Goal: Book appointment/travel/reservation

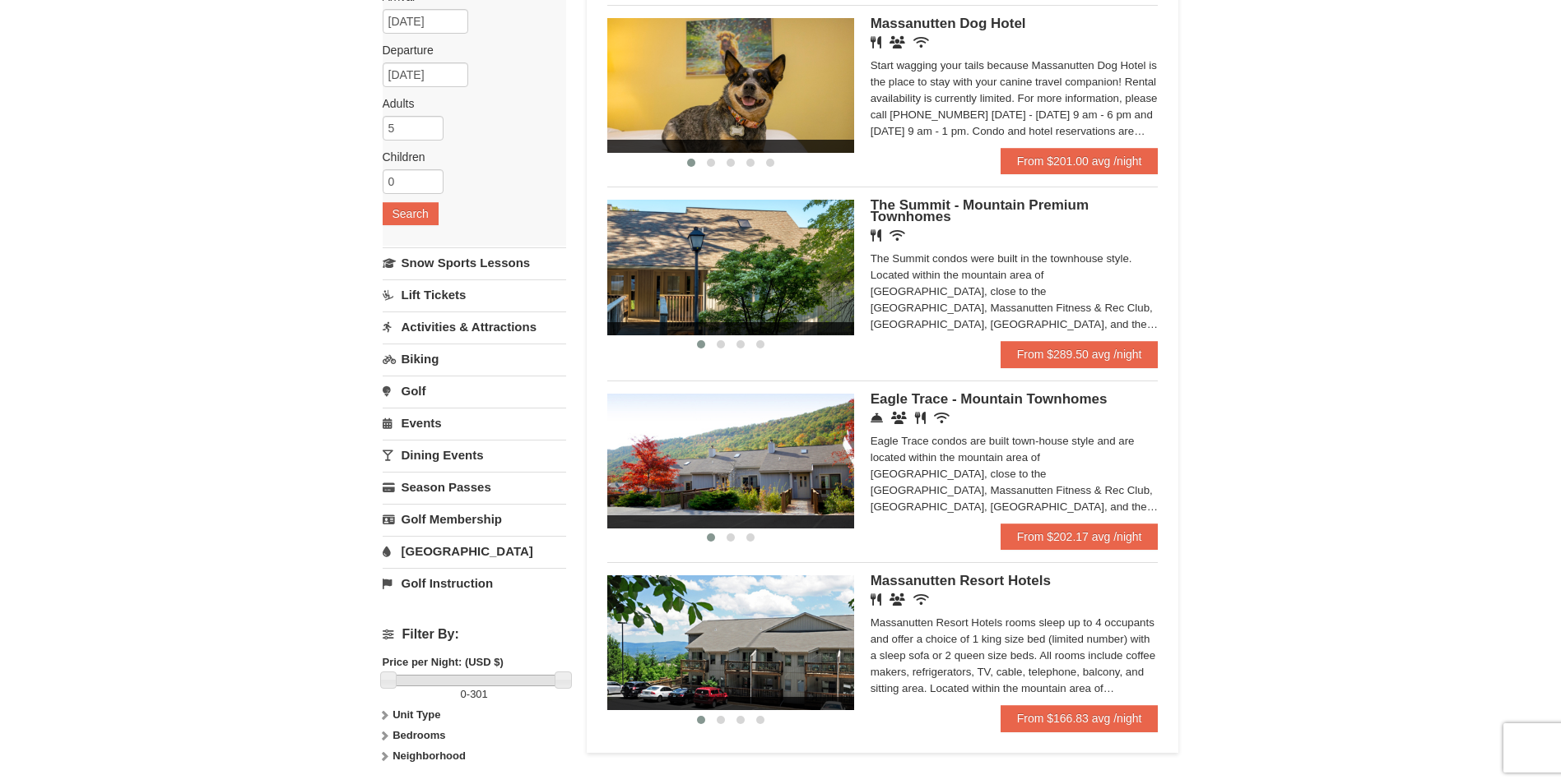
scroll to position [126, 0]
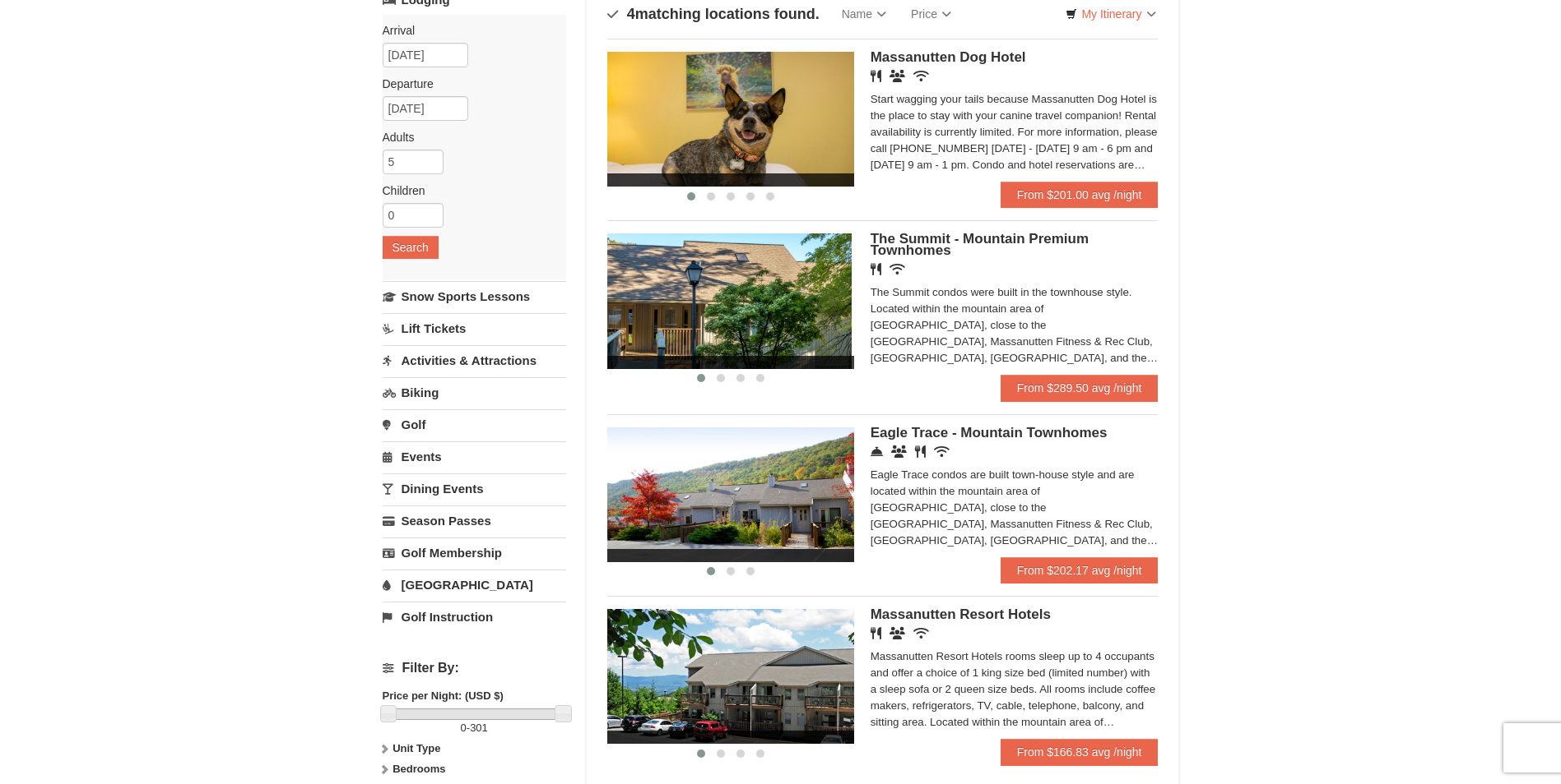
click at [772, 270] on img at bounding box center [728, 301] width 247 height 135
click at [764, 298] on img at bounding box center [731, 301] width 247 height 135
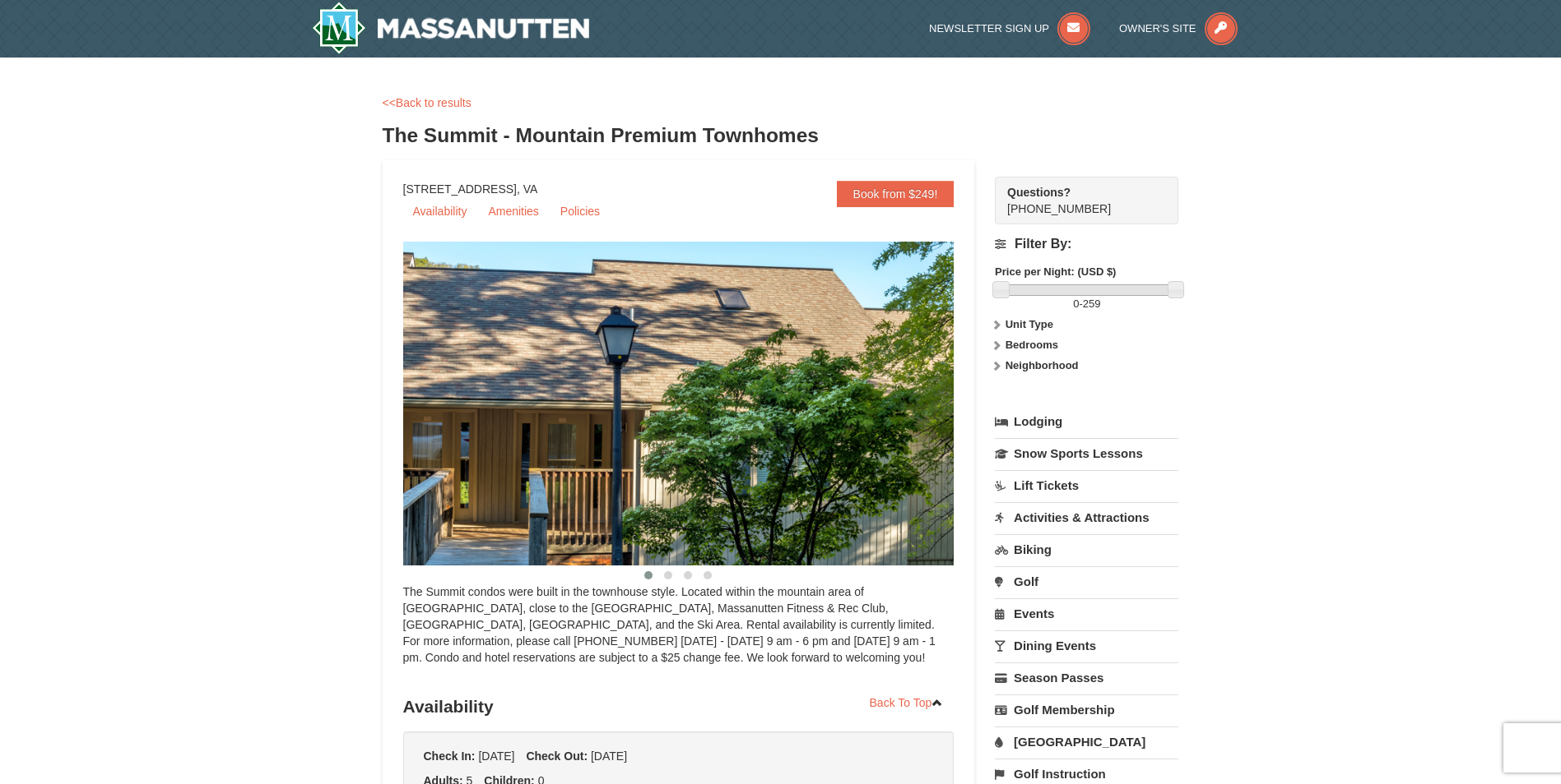
click at [590, 369] on img at bounding box center [699, 403] width 593 height 324
click at [812, 381] on img at bounding box center [699, 403] width 593 height 324
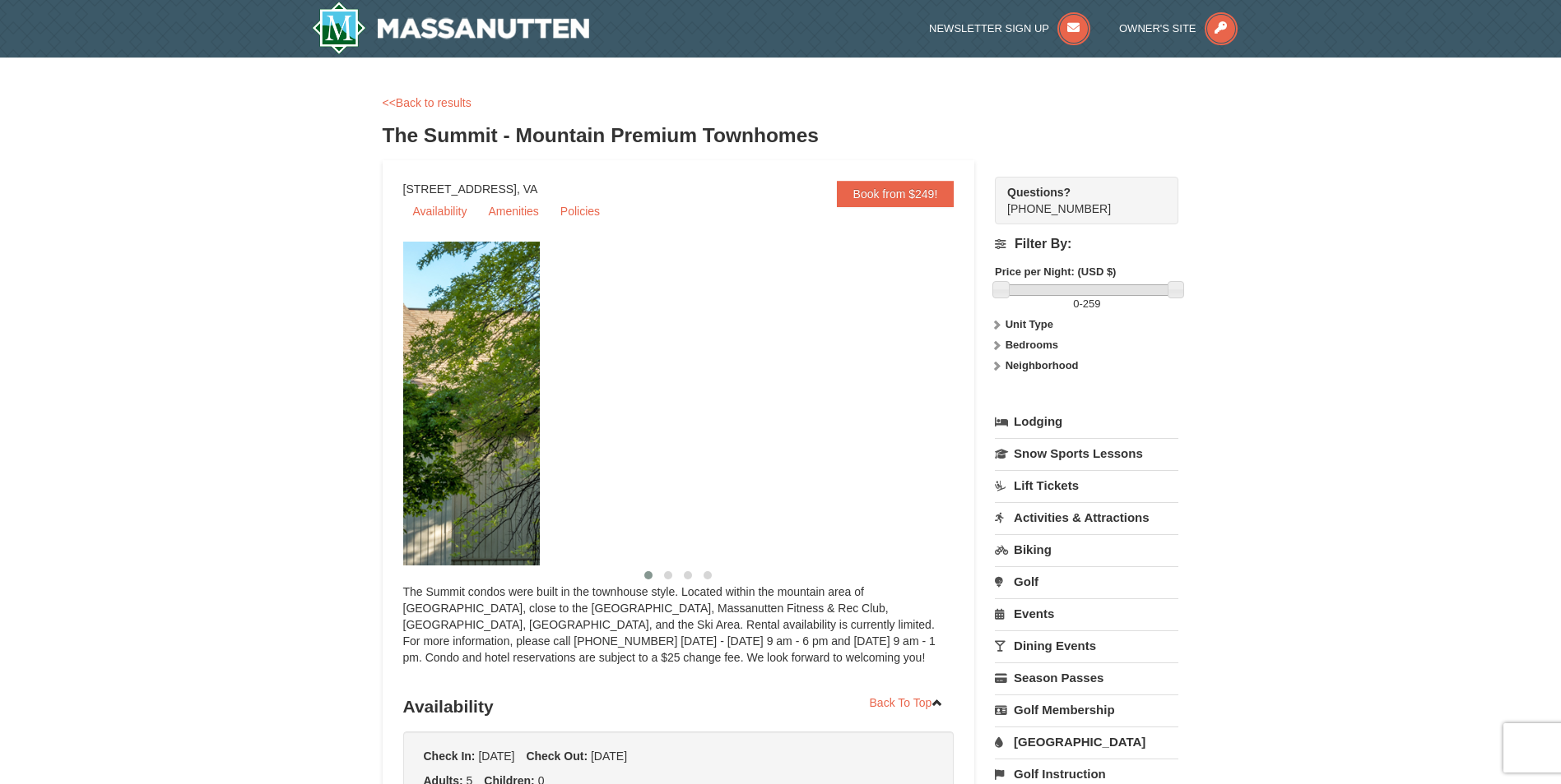
drag, startPoint x: 778, startPoint y: 390, endPoint x: 395, endPoint y: 444, distance: 386.8
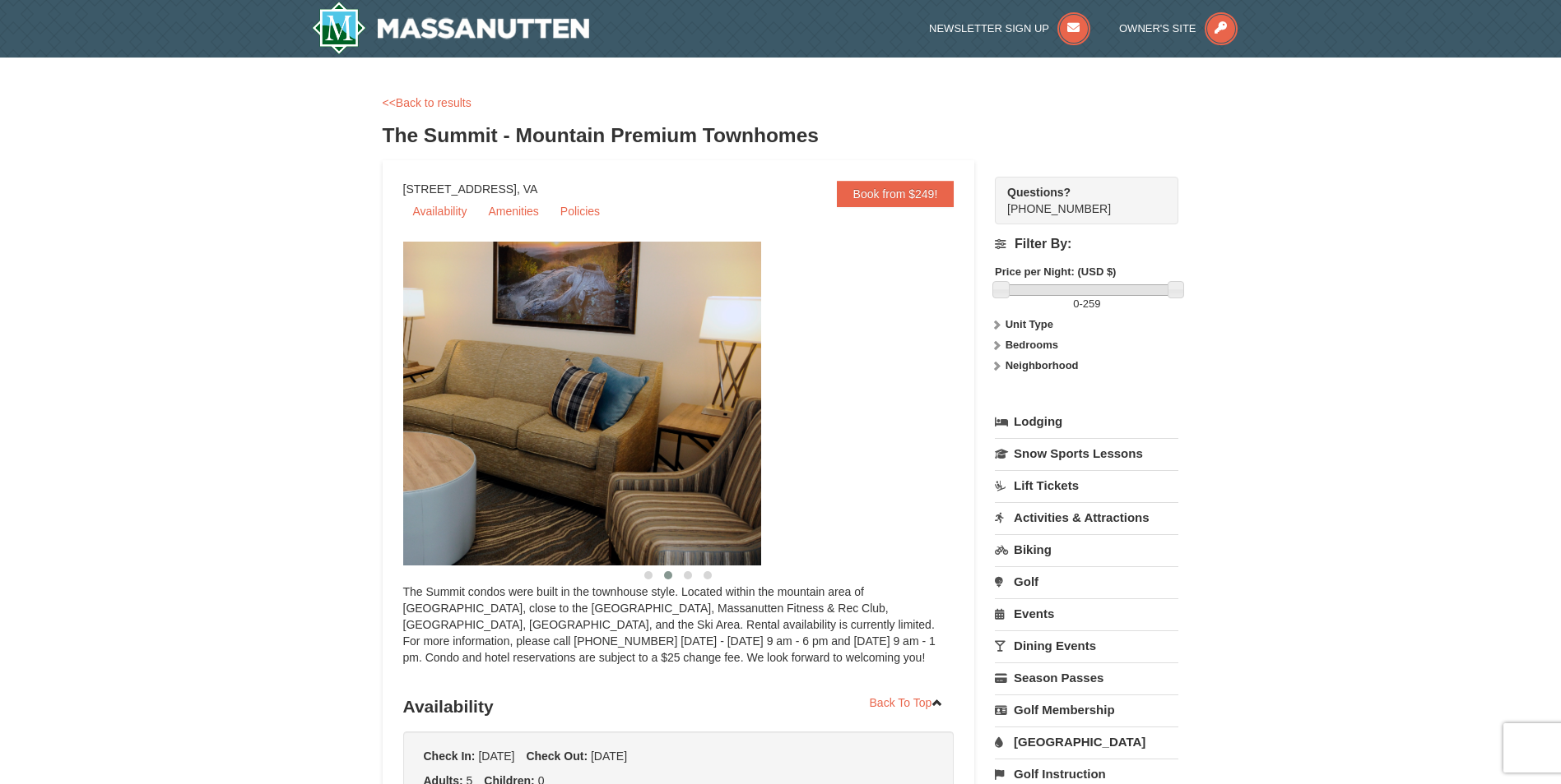
drag, startPoint x: 790, startPoint y: 400, endPoint x: 552, endPoint y: 428, distance: 239.6
click at [552, 428] on img at bounding box center [465, 403] width 593 height 324
click at [552, 428] on img at bounding box center [461, 403] width 593 height 324
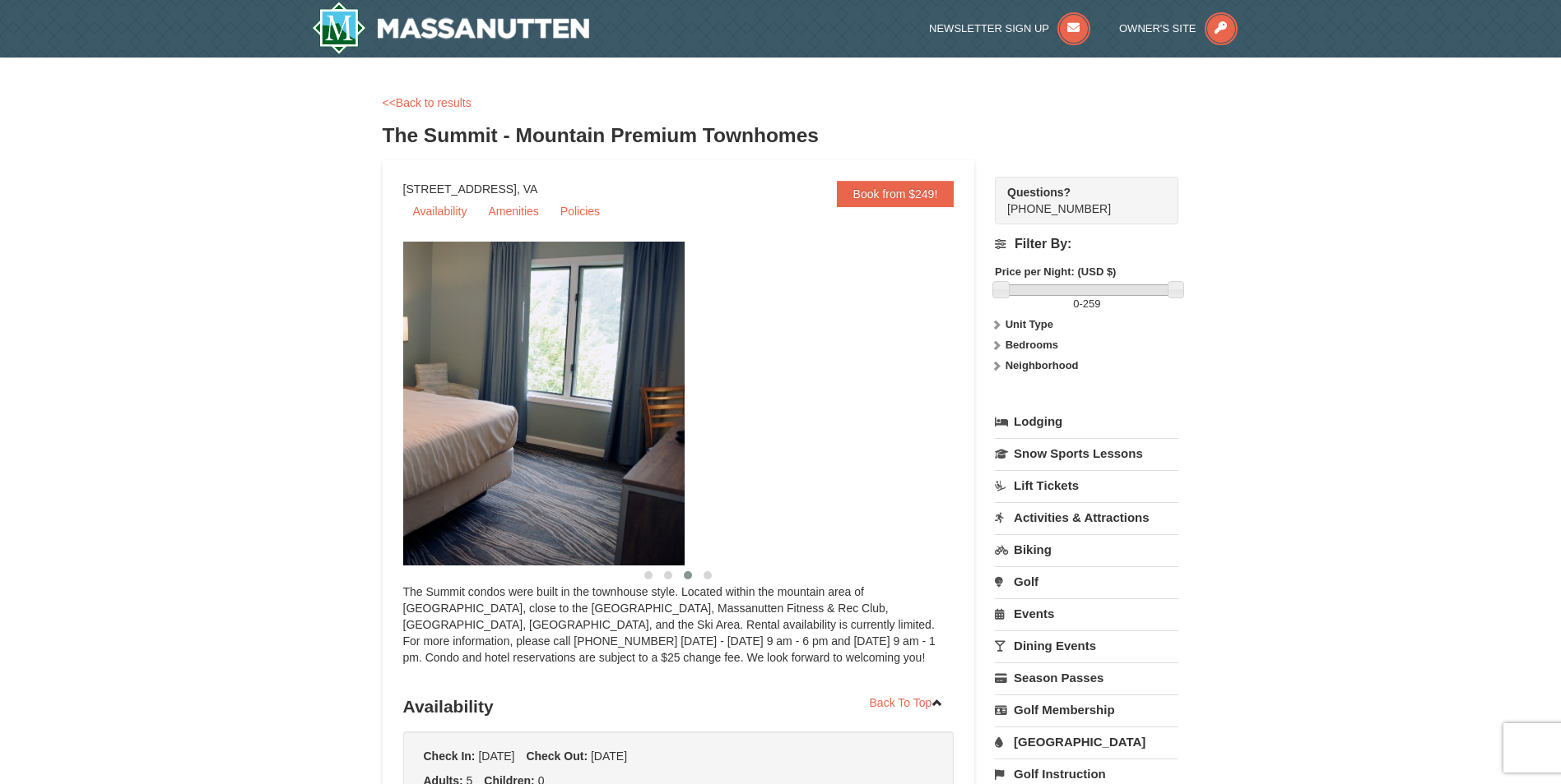
drag, startPoint x: 720, startPoint y: 425, endPoint x: 409, endPoint y: 459, distance: 312.9
click at [409, 459] on img at bounding box center [388, 403] width 593 height 324
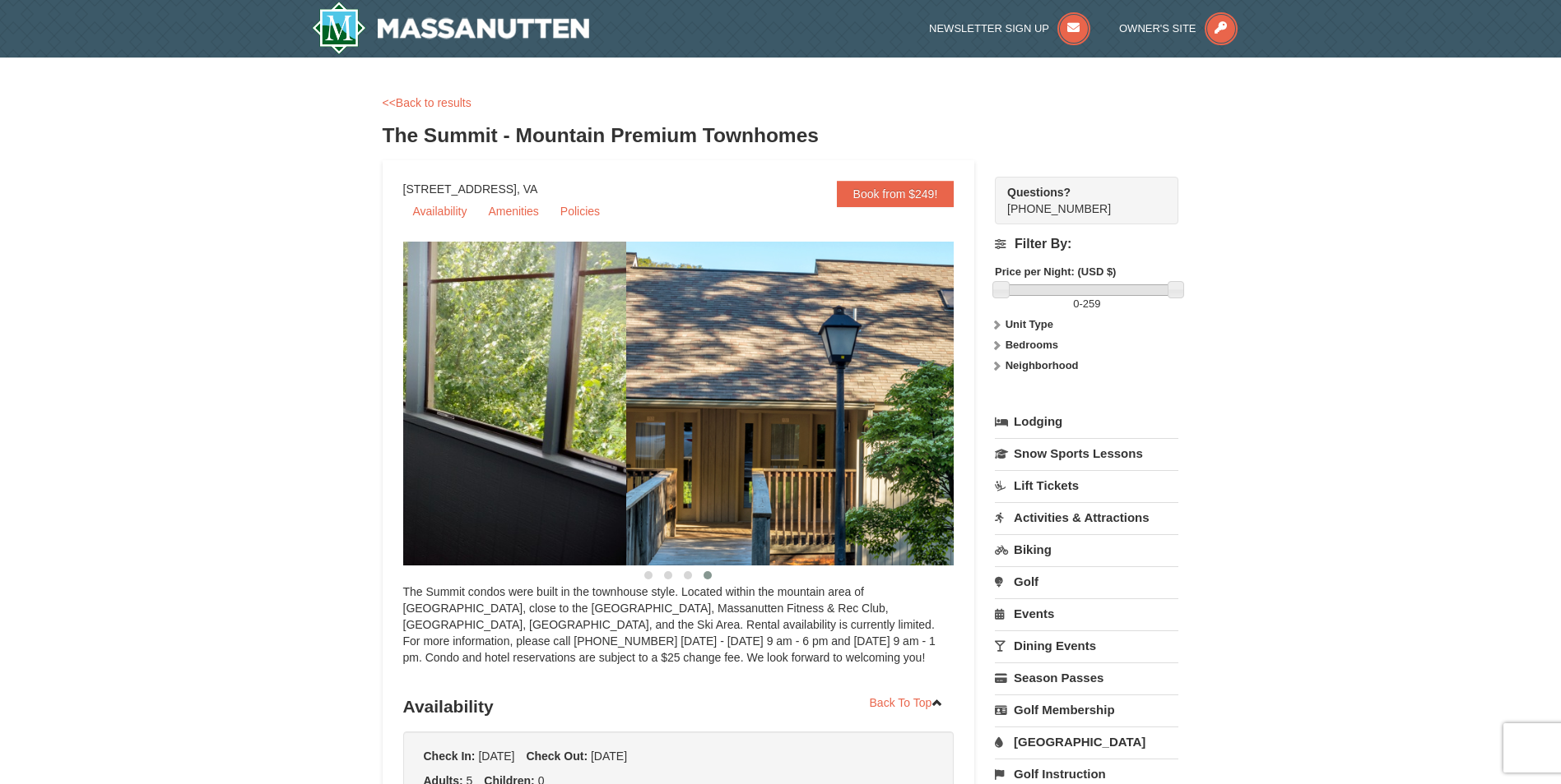
drag, startPoint x: 788, startPoint y: 434, endPoint x: 418, endPoint y: 471, distance: 371.8
click at [418, 471] on img at bounding box center [330, 403] width 593 height 324
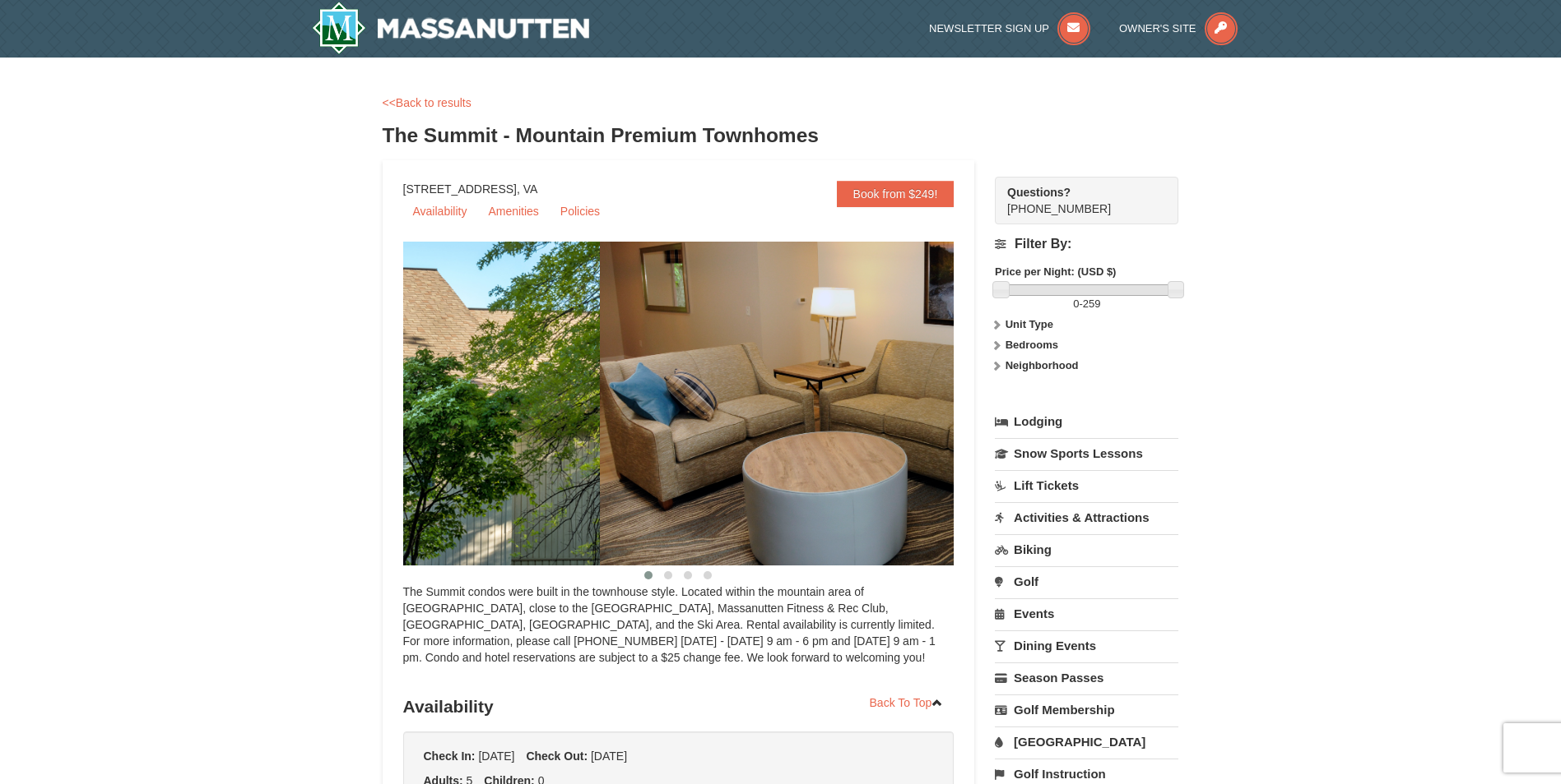
drag, startPoint x: 675, startPoint y: 444, endPoint x: 280, endPoint y: 498, distance: 398.7
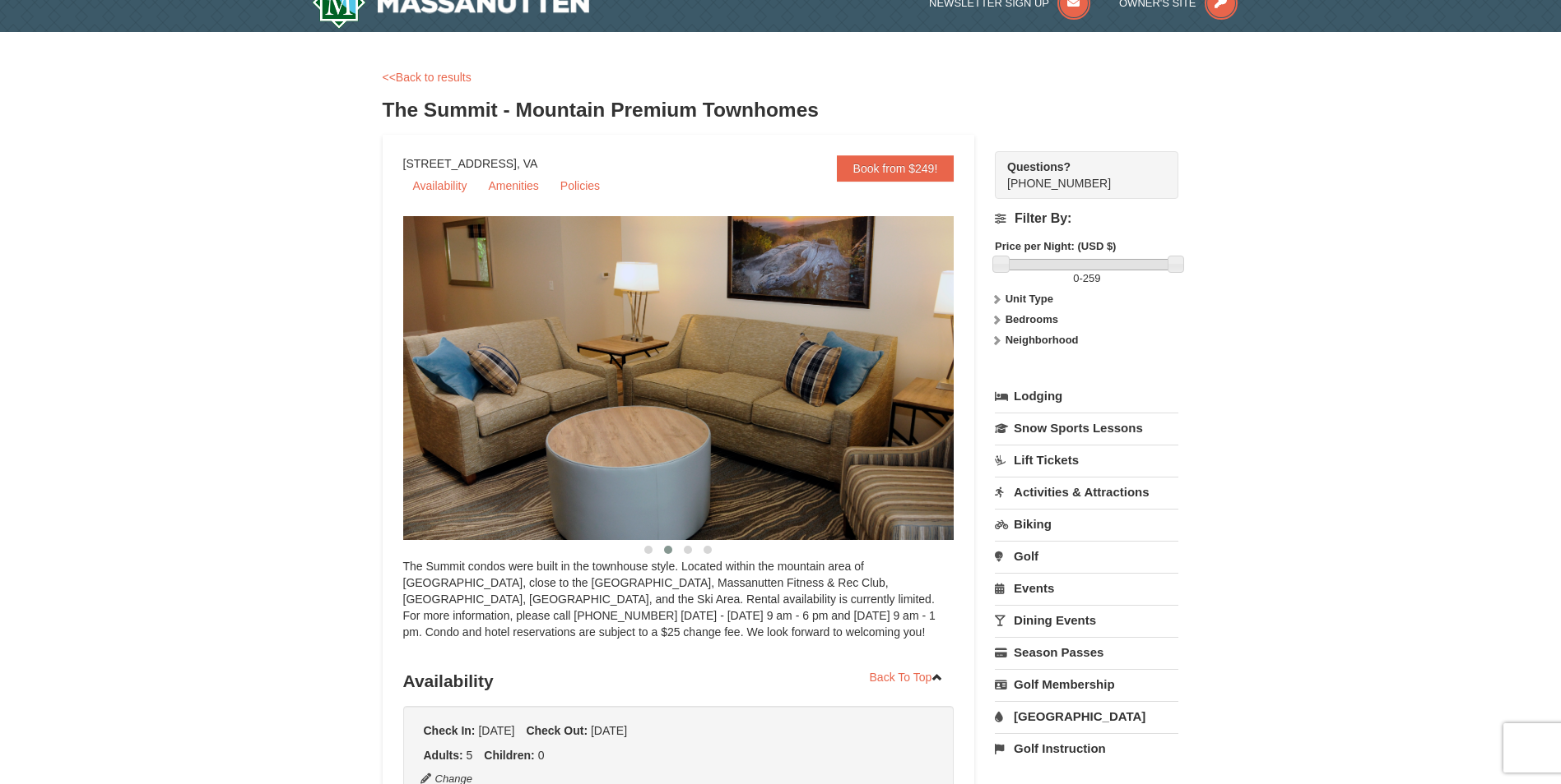
scroll to position [40, 0]
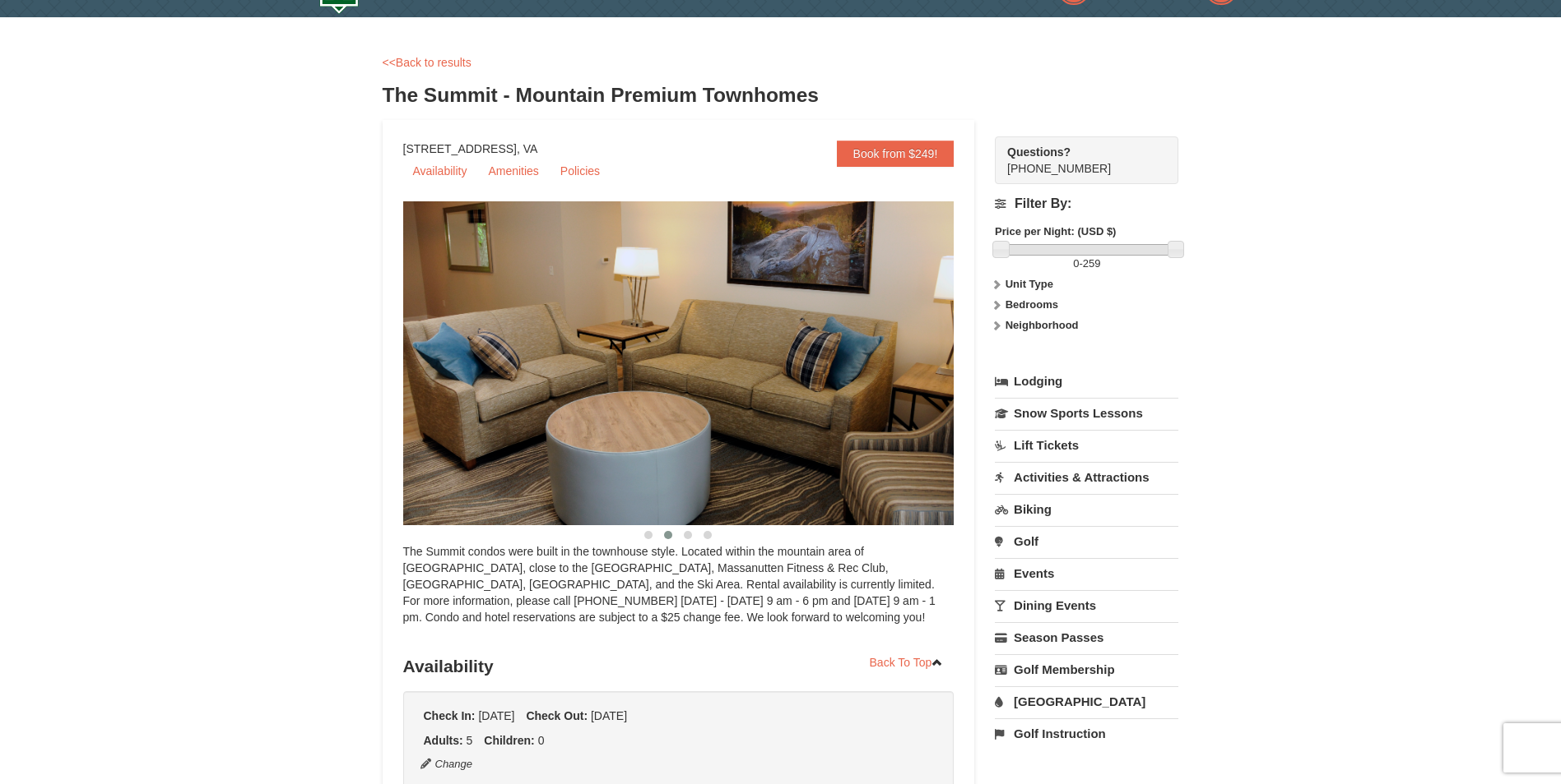
click at [1058, 445] on link "Lift Tickets" at bounding box center [1086, 444] width 184 height 31
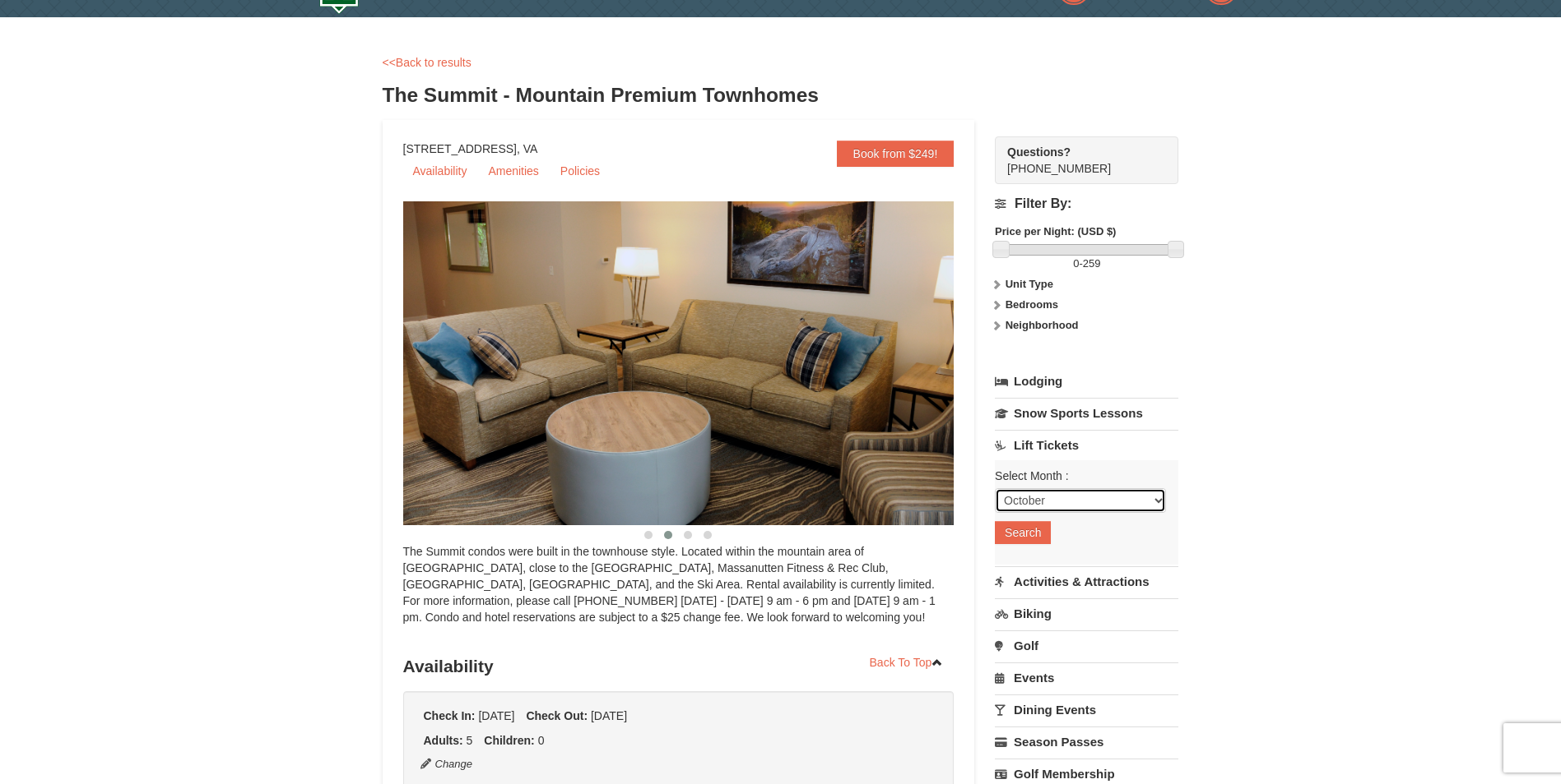
click at [1081, 494] on select "October November December January February March April May June July August Sep…" at bounding box center [1079, 500] width 171 height 24
select select "1"
click at [995, 488] on select "October November December January February March April May June July August Sep…" at bounding box center [1079, 500] width 171 height 24
click at [1025, 534] on button "Search" at bounding box center [1023, 533] width 56 height 23
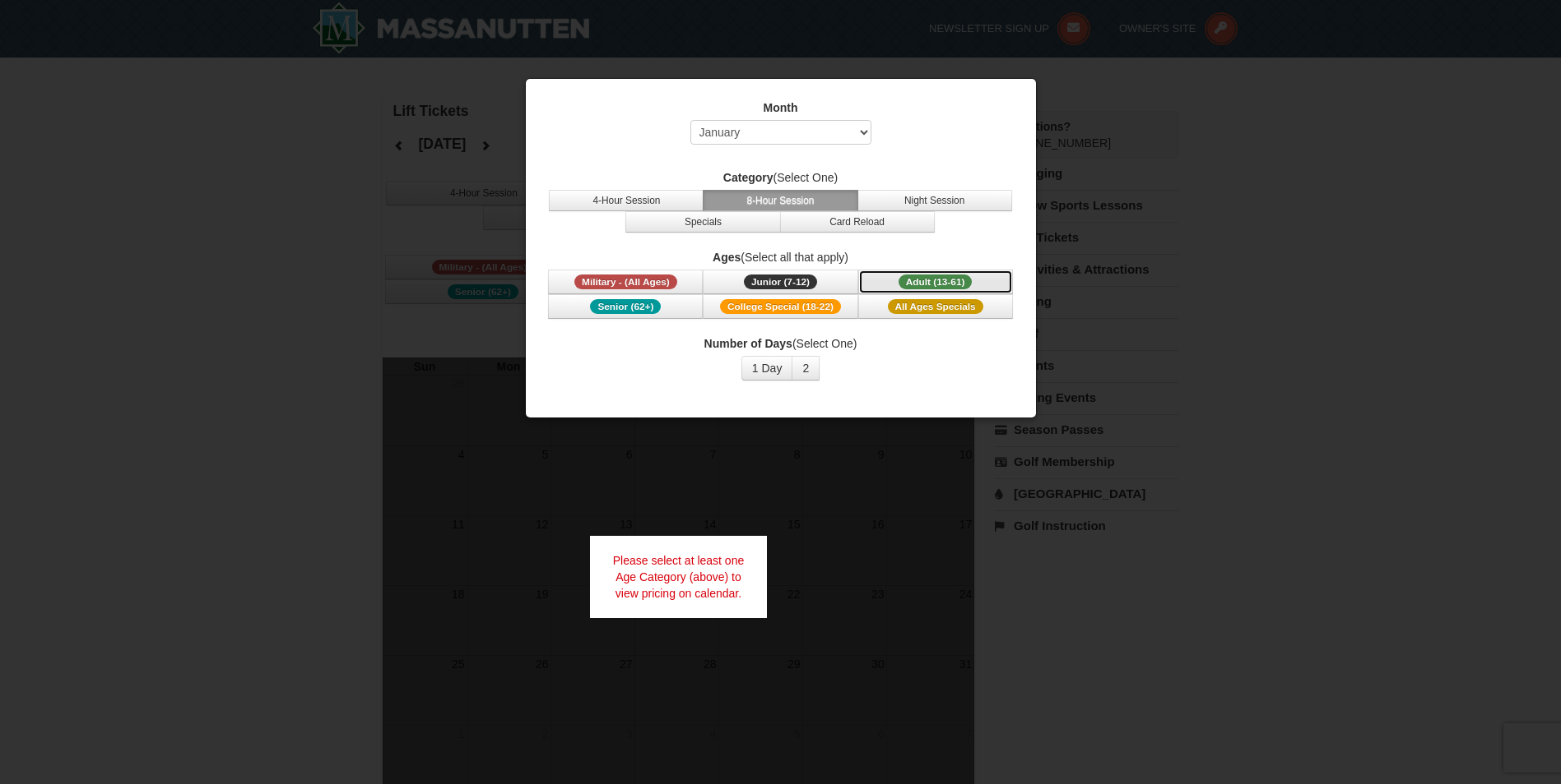
click at [935, 272] on button "Adult (13-61) (13 - 61)" at bounding box center [935, 282] width 155 height 24
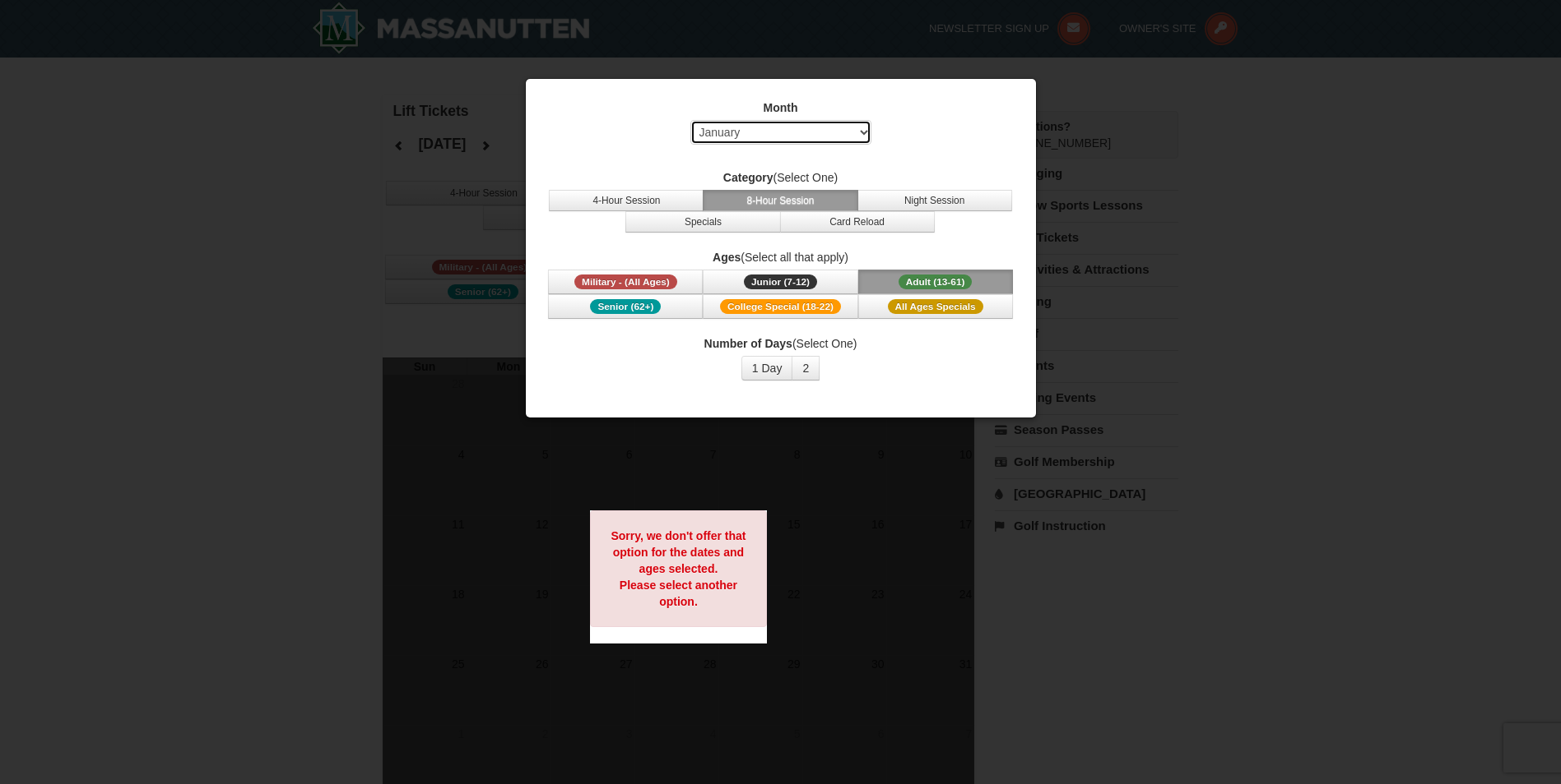
click at [858, 130] on select "Select October November December January February March April May June July Aug…" at bounding box center [780, 132] width 181 height 24
select select "12"
click at [690, 120] on select "Select October November December January February March April May June July Aug…" at bounding box center [780, 132] width 181 height 24
click at [919, 278] on span "Adult (13-61)" at bounding box center [935, 282] width 74 height 15
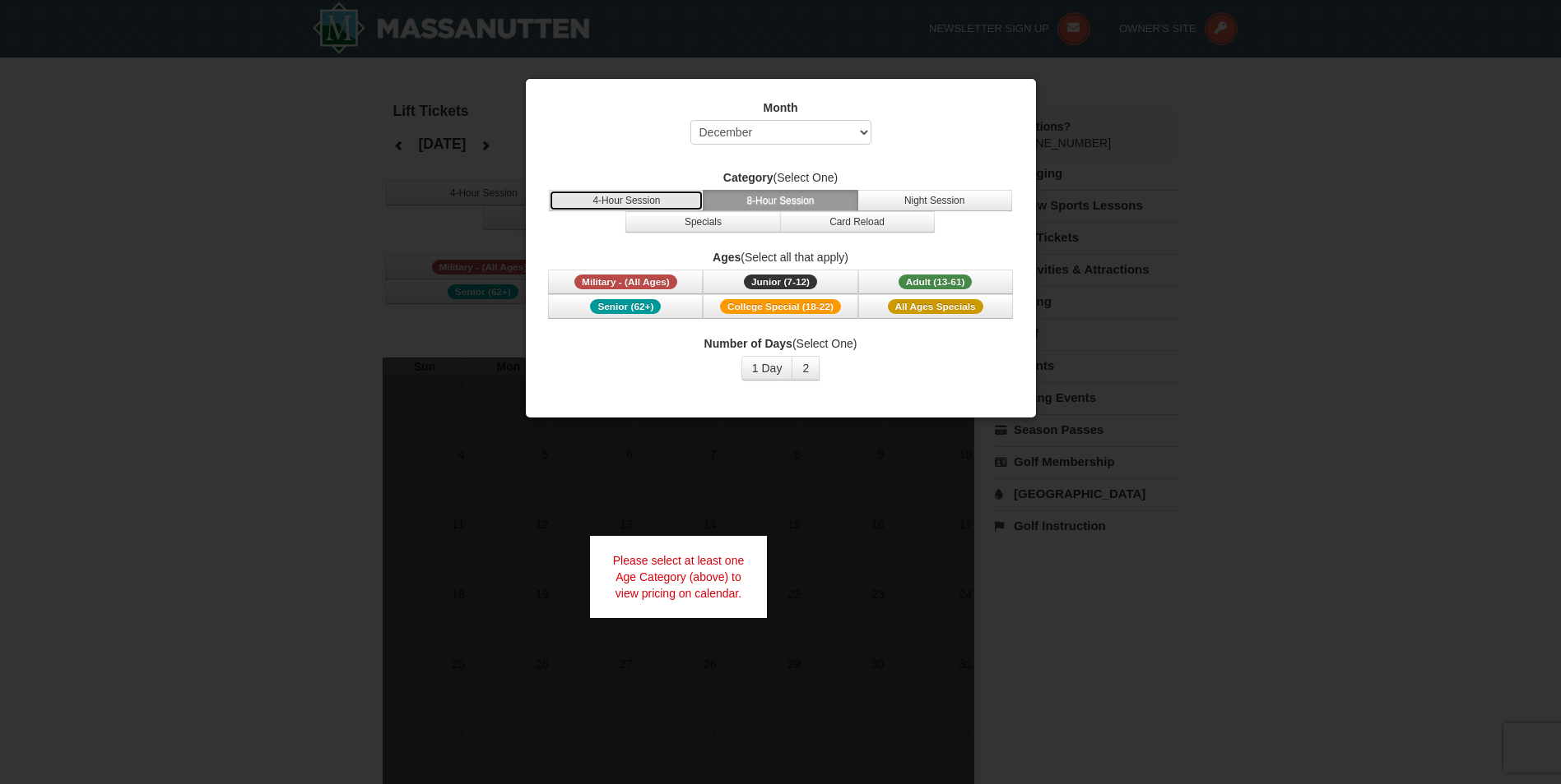
click at [631, 198] on button "4-Hour Session" at bounding box center [626, 200] width 155 height 21
click at [989, 104] on label "Month" at bounding box center [781, 108] width 469 height 17
click at [1427, 265] on div at bounding box center [780, 392] width 1561 height 784
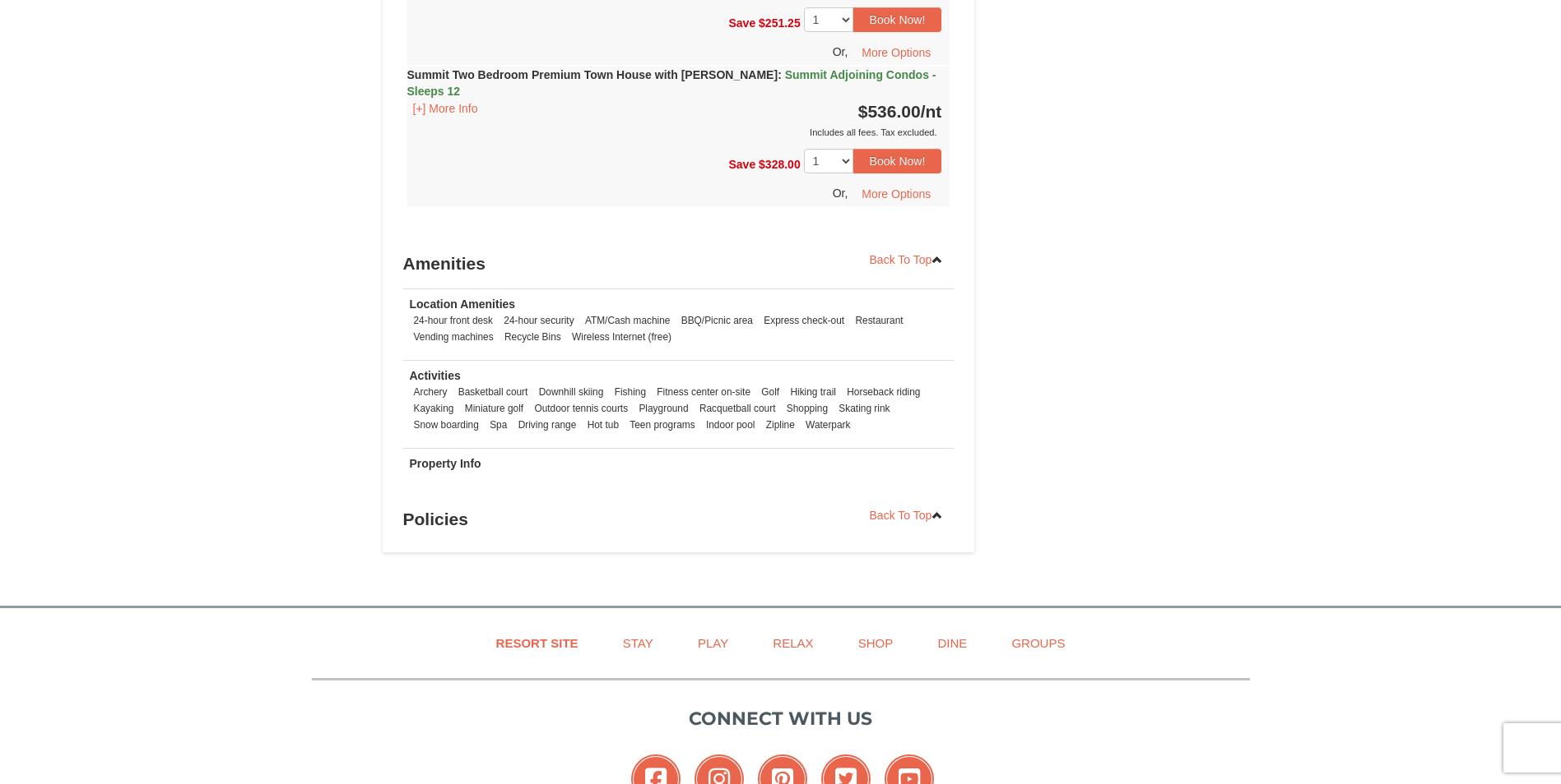
scroll to position [2348, 0]
